Goal: Navigation & Orientation: Find specific page/section

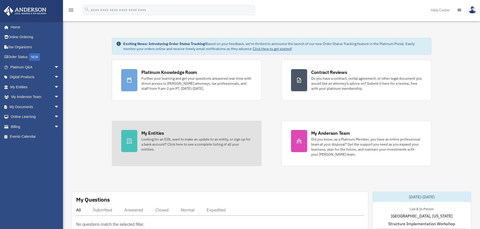
click at [162, 139] on div "Looking for an EIN, want to make an update to an entity, or sign up for a bank …" at bounding box center [196, 144] width 111 height 15
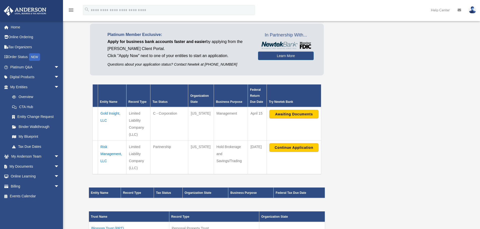
scroll to position [50, 0]
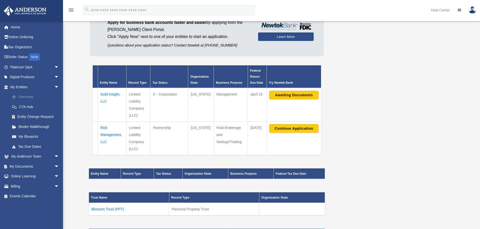
click at [25, 97] on link "Overview" at bounding box center [37, 97] width 60 height 10
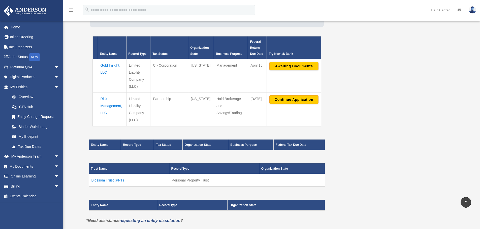
scroll to position [50, 0]
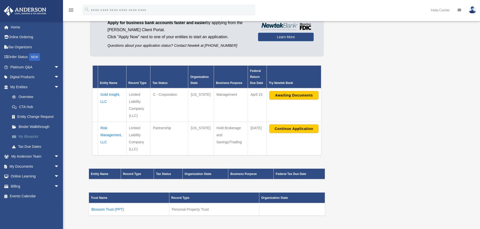
click at [27, 136] on link "My Blueprint" at bounding box center [37, 137] width 60 height 10
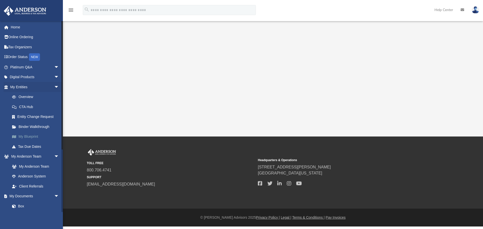
click at [29, 135] on link "My Blueprint" at bounding box center [37, 137] width 60 height 10
click at [29, 128] on link "Binder Walkthrough" at bounding box center [37, 127] width 60 height 10
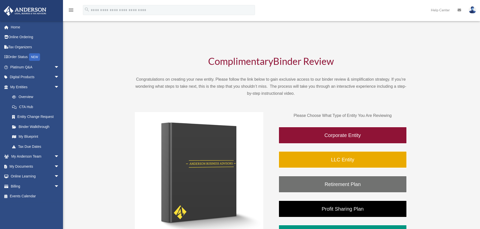
scroll to position [76, 0]
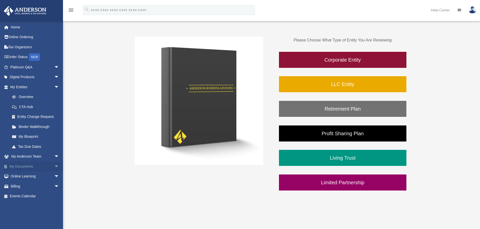
click at [54, 167] on span "arrow_drop_down" at bounding box center [59, 167] width 10 height 10
click at [23, 179] on link "Box" at bounding box center [37, 177] width 60 height 10
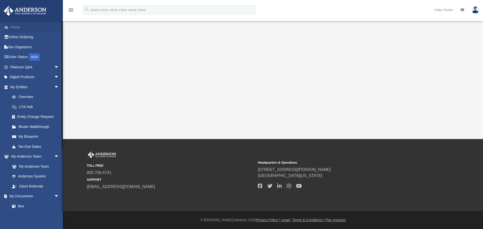
click at [13, 29] on link "Home" at bounding box center [35, 27] width 63 height 10
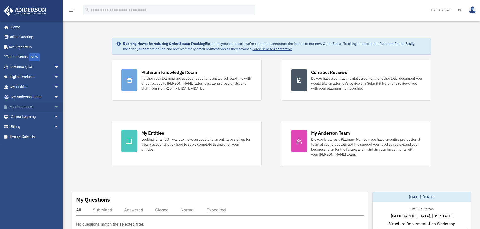
click at [25, 108] on link "My Documents arrow_drop_down" at bounding box center [35, 107] width 63 height 10
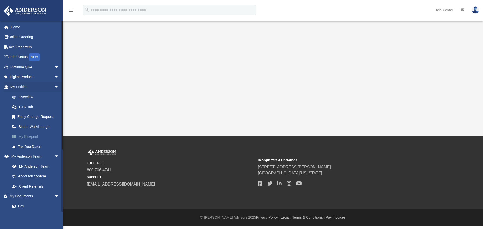
click at [32, 137] on link "My Blueprint" at bounding box center [37, 137] width 60 height 10
click at [31, 138] on link "My Blueprint" at bounding box center [37, 137] width 60 height 10
click at [27, 109] on link "CTA Hub" at bounding box center [37, 107] width 60 height 10
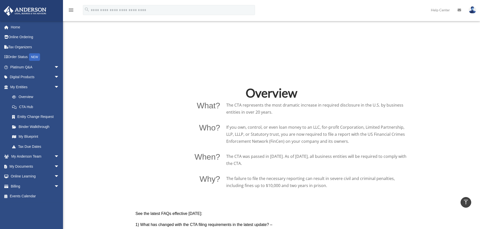
scroll to position [227, 0]
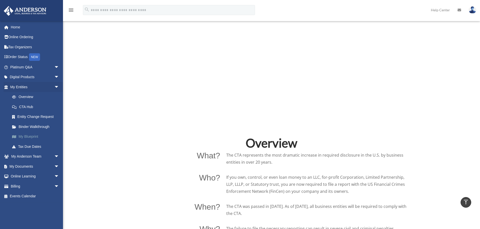
click at [29, 138] on link "My Blueprint" at bounding box center [37, 137] width 60 height 10
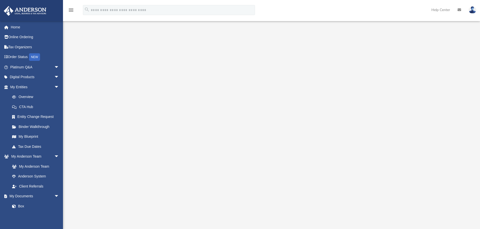
click at [438, 89] on div at bounding box center [271, 135] width 375 height 201
click at [15, 29] on link "Home" at bounding box center [35, 27] width 63 height 10
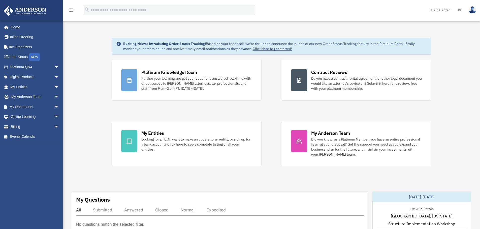
click at [470, 9] on img at bounding box center [472, 9] width 8 height 7
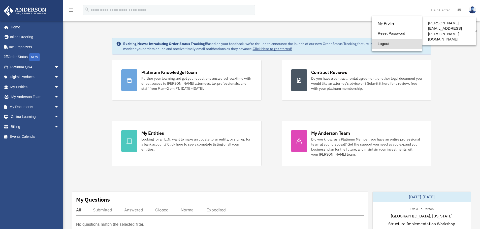
click at [381, 45] on link "Logout" at bounding box center [396, 44] width 50 height 10
